Goal: Task Accomplishment & Management: Use online tool/utility

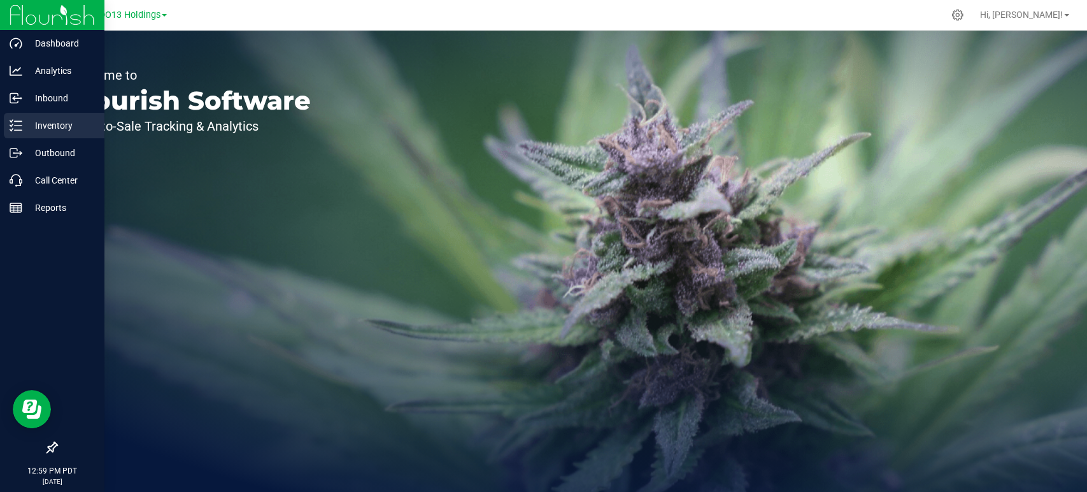
click at [87, 129] on p "Inventory" at bounding box center [60, 125] width 76 height 15
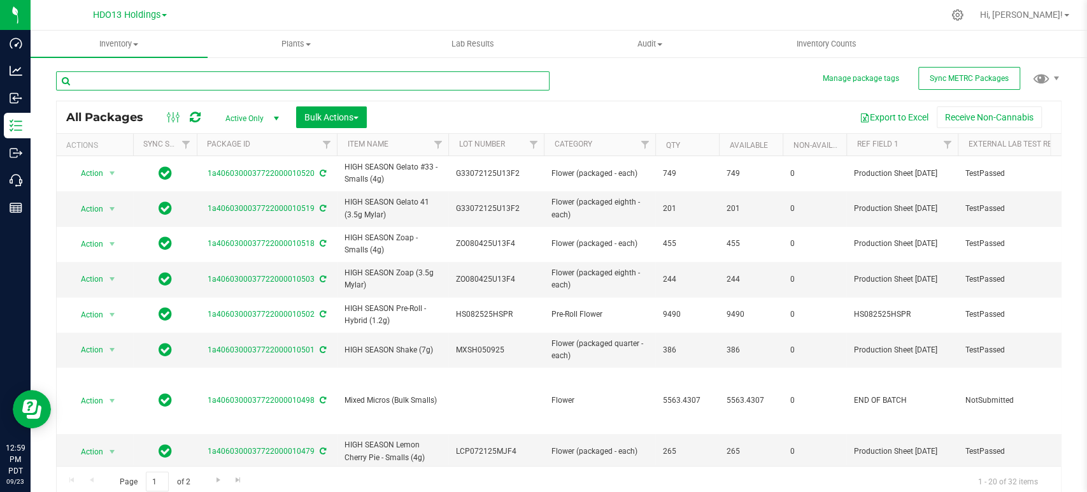
click at [341, 84] on input "text" at bounding box center [303, 80] width 494 height 19
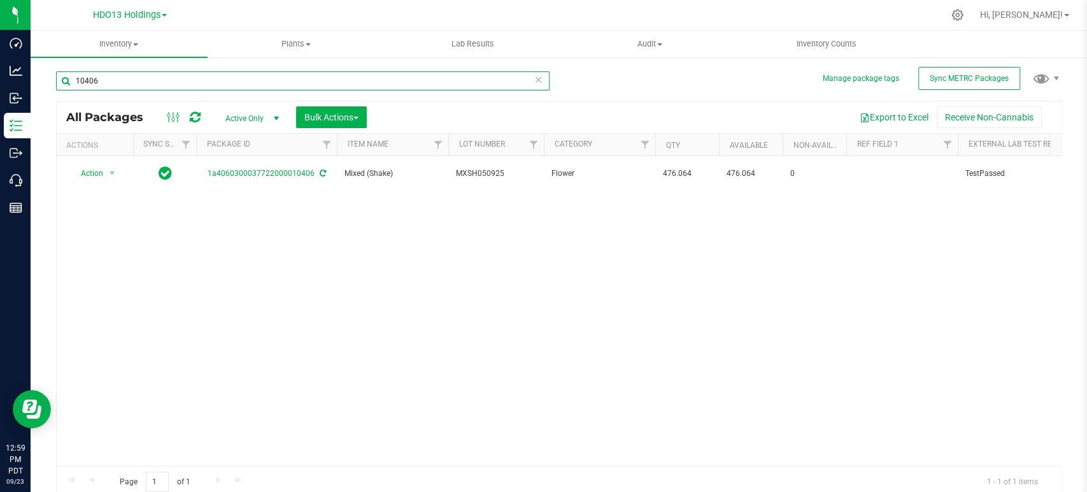
type input "10406"
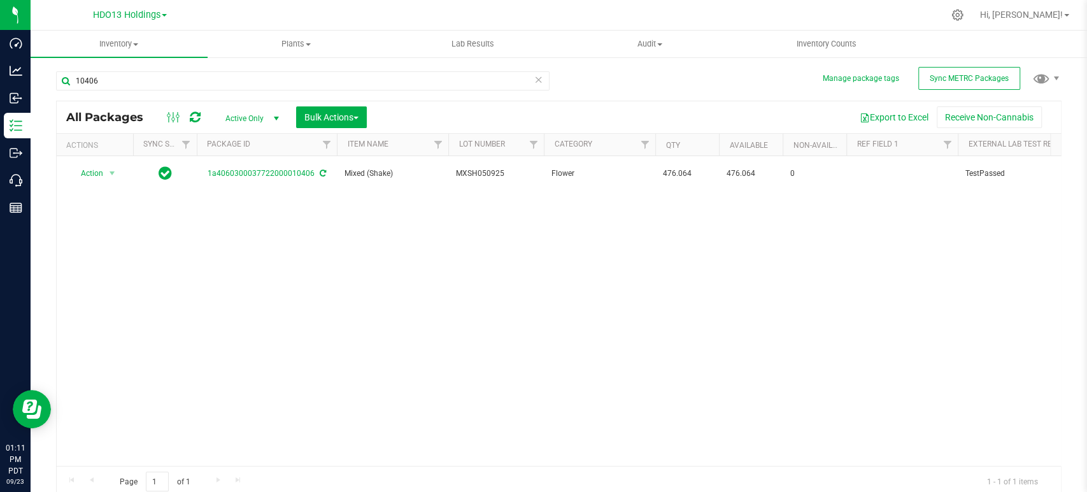
click at [535, 85] on icon at bounding box center [538, 78] width 9 height 15
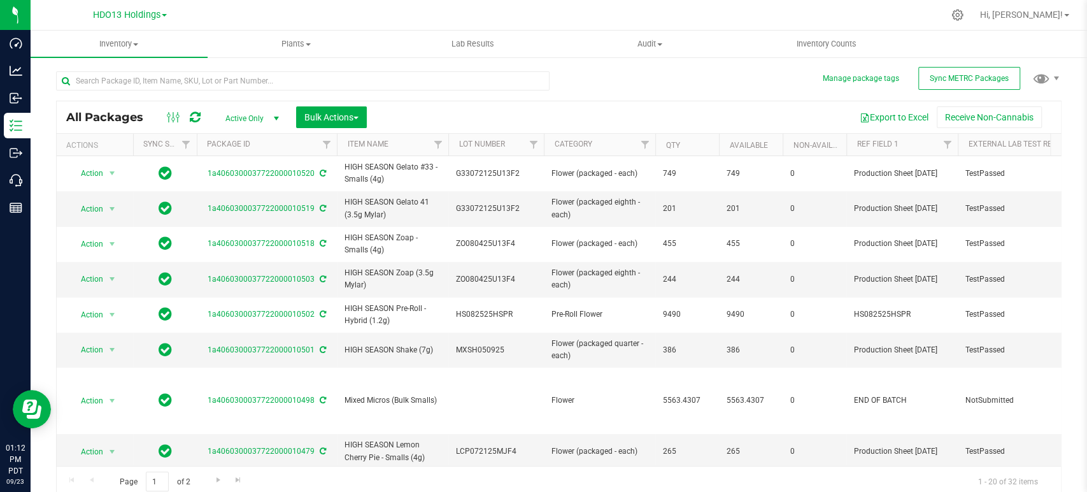
drag, startPoint x: 789, startPoint y: 29, endPoint x: 1533, endPoint y: 306, distance: 794.5
click at [1086, 306] on html "Dashboard Analytics Inbound Inventory Outbound Call Center Reports 01:12 PM PDT…" at bounding box center [543, 246] width 1087 height 492
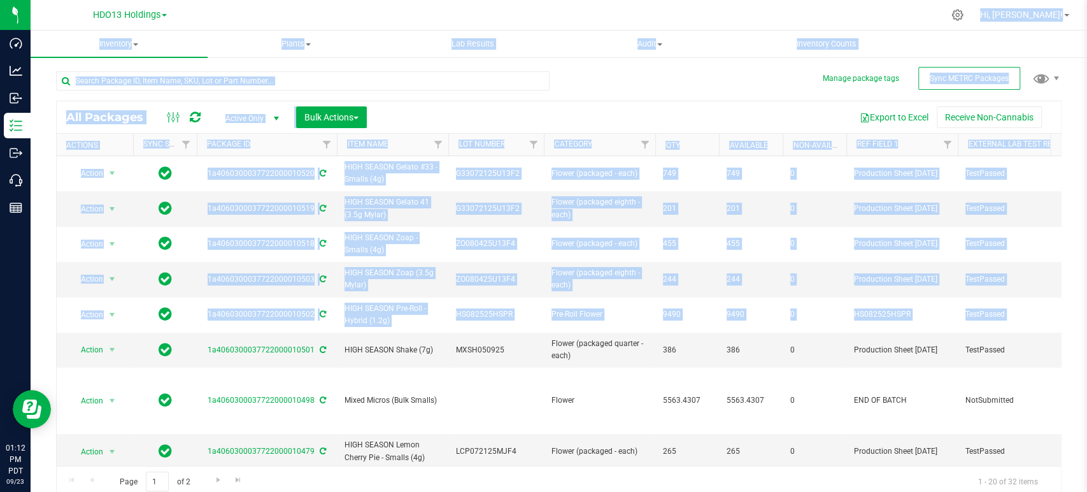
click at [545, 127] on div "All Packages Active Only Active Only Lab Samples Locked All External Internal B…" at bounding box center [559, 117] width 1004 height 32
click at [602, 86] on div "All Packages Active Only Active Only Lab Samples Locked All External Internal B…" at bounding box center [559, 277] width 1006 height 437
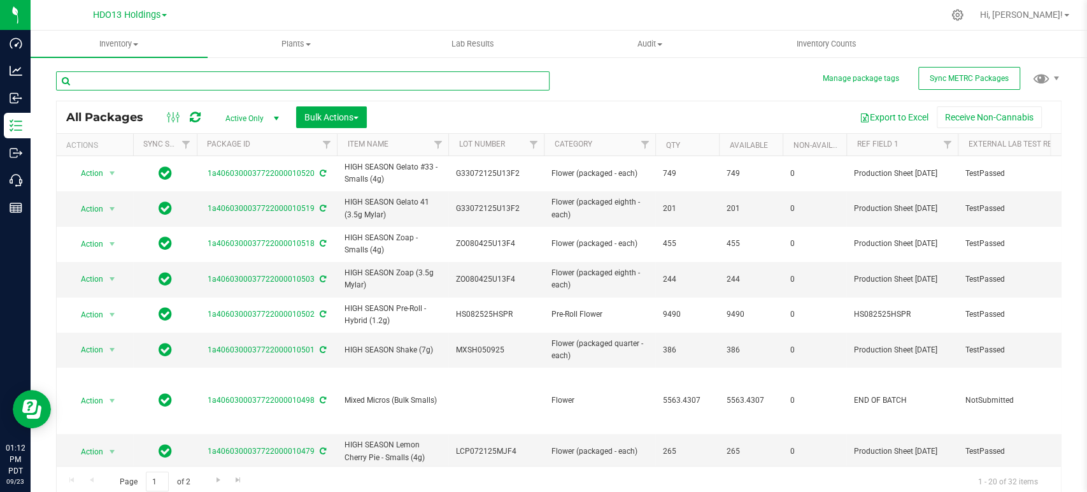
click at [529, 81] on input "text" at bounding box center [303, 80] width 494 height 19
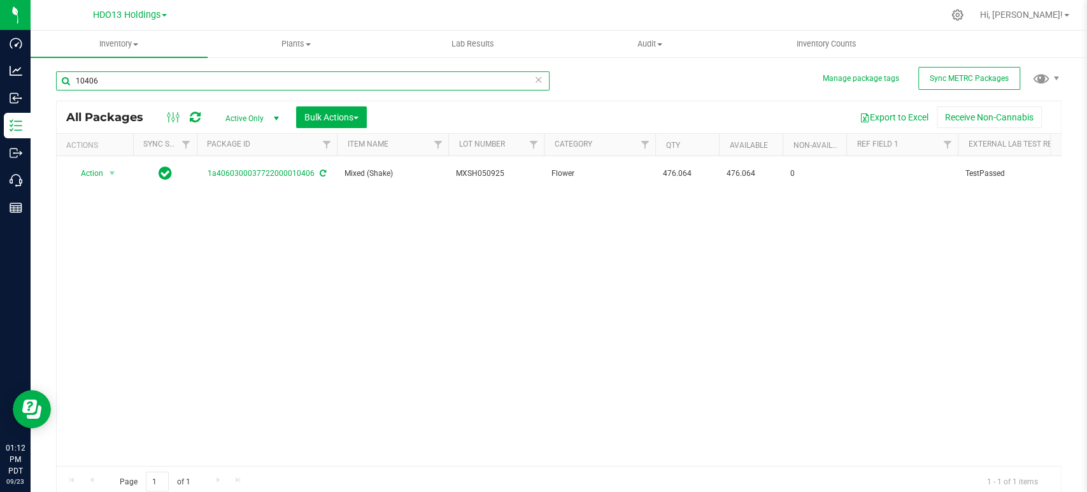
drag, startPoint x: 294, startPoint y: 82, endPoint x: 36, endPoint y: 75, distance: 257.4
click at [36, 75] on div "Manage package tags Sync METRC Packages 10406 All Packages Active Only Active O…" at bounding box center [559, 250] width 1056 height 388
click at [125, 78] on input "10455" at bounding box center [303, 80] width 494 height 19
type input "10477"
